Goal: Navigation & Orientation: Find specific page/section

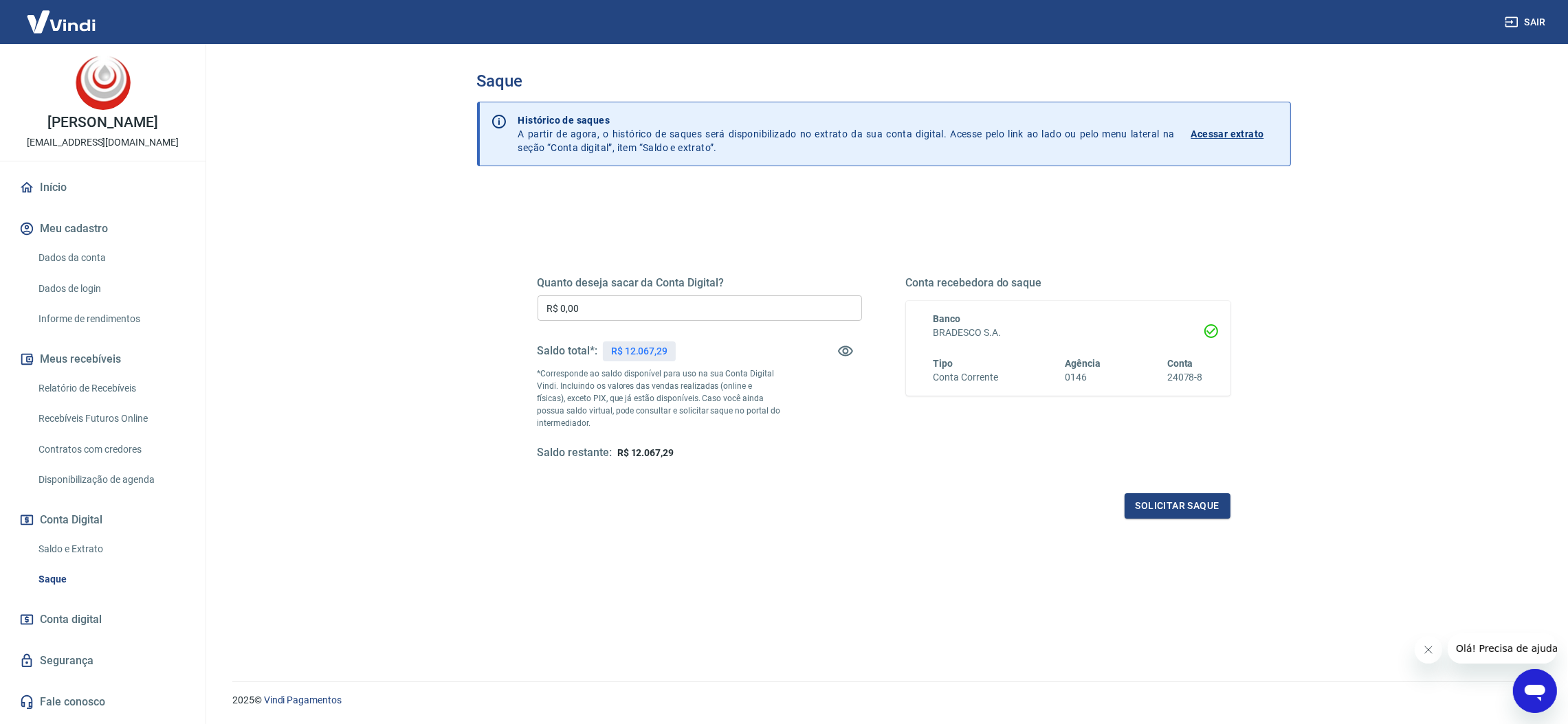
click at [54, 183] on link "Início" at bounding box center [102, 187] width 172 height 30
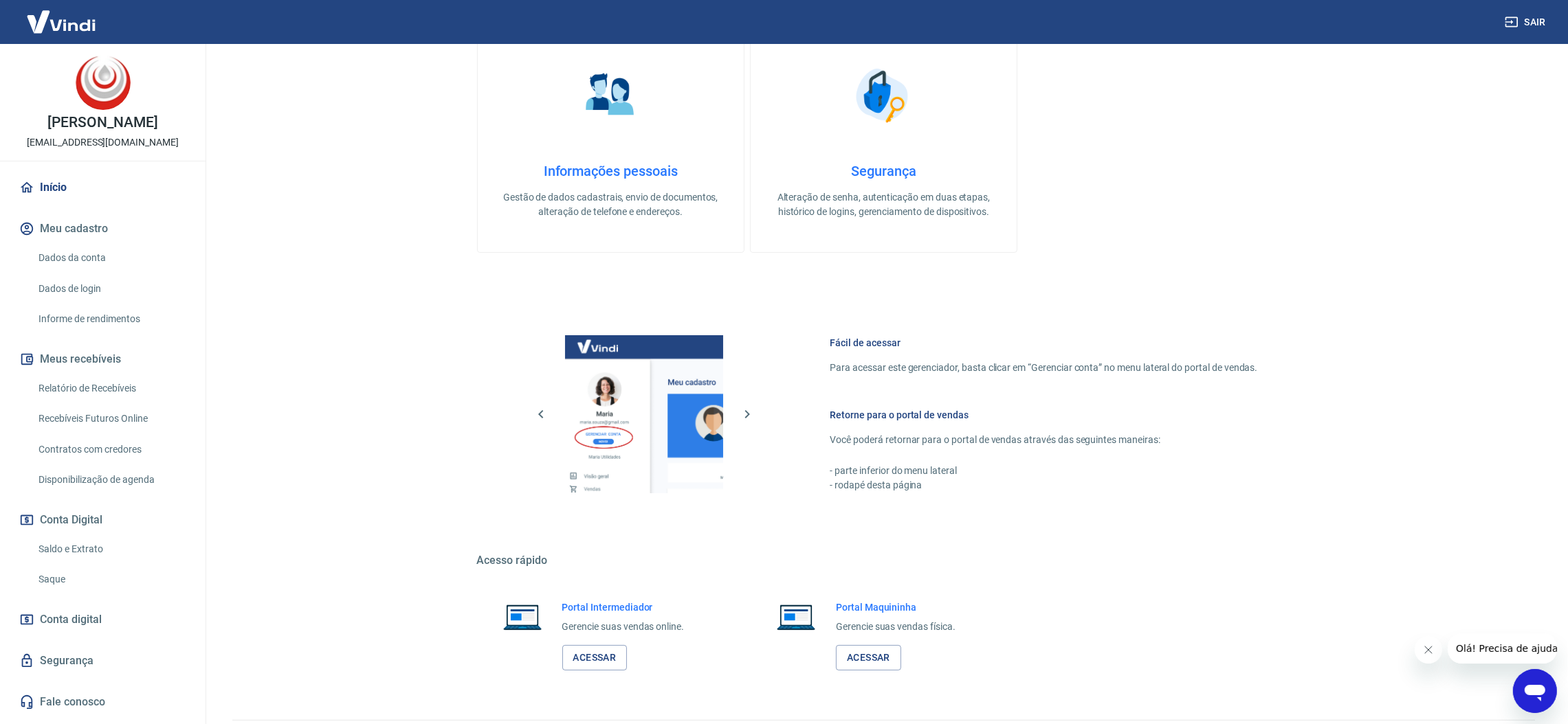
scroll to position [346, 0]
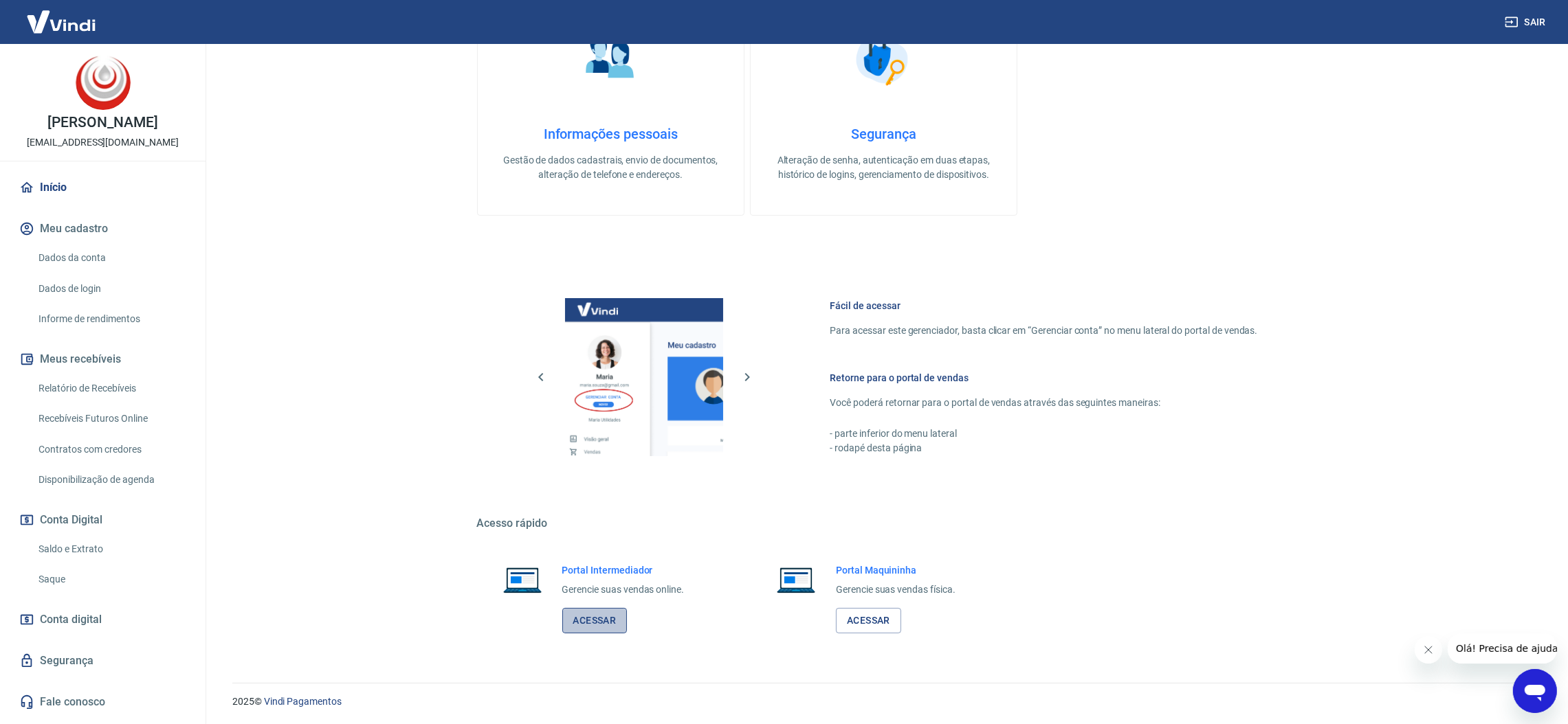
click at [600, 616] on link "Acessar" at bounding box center [594, 620] width 65 height 26
